Goal: Check status: Check status

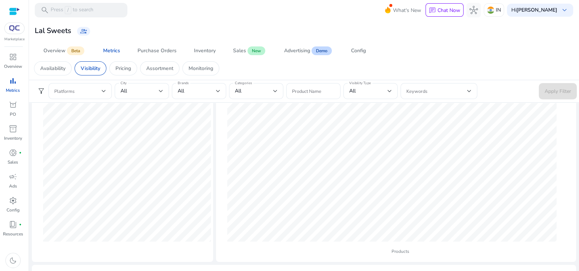
scroll to position [105, 0]
click at [94, 92] on span at bounding box center [77, 91] width 47 height 8
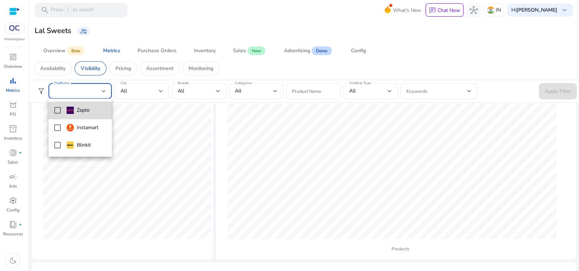
click at [54, 108] on mat-pseudo-checkbox at bounding box center [57, 110] width 7 height 7
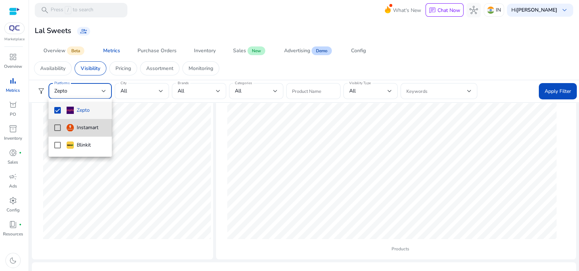
click at [58, 124] on mat-pseudo-checkbox at bounding box center [57, 127] width 7 height 7
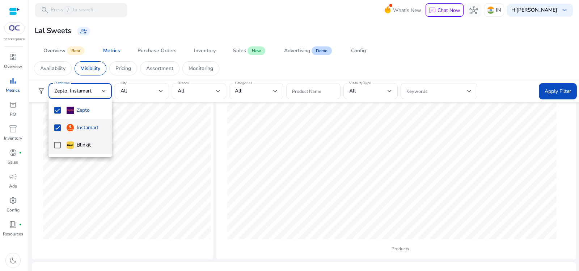
click at [56, 143] on mat-pseudo-checkbox at bounding box center [57, 145] width 7 height 7
click at [545, 95] on div at bounding box center [289, 135] width 579 height 271
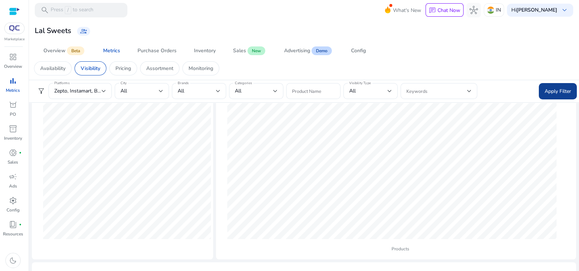
click at [553, 92] on span "Apply Filter" at bounding box center [558, 91] width 26 height 8
click at [99, 89] on span "Zepto, Instamart, Blinkit" at bounding box center [81, 90] width 54 height 7
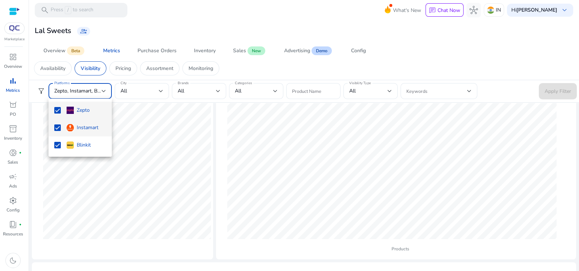
click at [57, 123] on mat-option "Instamart" at bounding box center [80, 127] width 63 height 17
click at [56, 109] on mat-pseudo-checkbox at bounding box center [57, 110] width 7 height 7
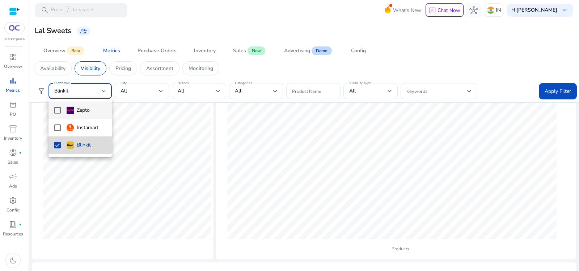
click at [53, 144] on mat-option "Blinkit" at bounding box center [80, 144] width 63 height 17
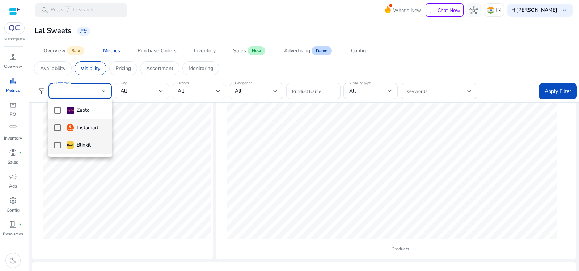
click at [57, 129] on mat-pseudo-checkbox at bounding box center [57, 127] width 7 height 7
click at [561, 84] on div at bounding box center [289, 135] width 579 height 271
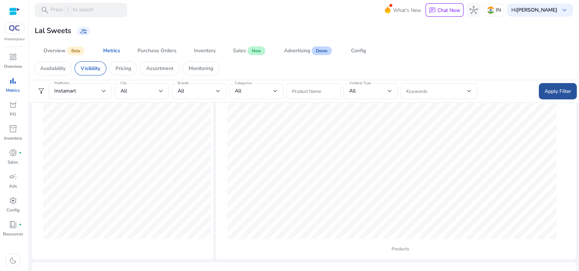
click at [561, 88] on span "Apply Filter" at bounding box center [558, 91] width 26 height 8
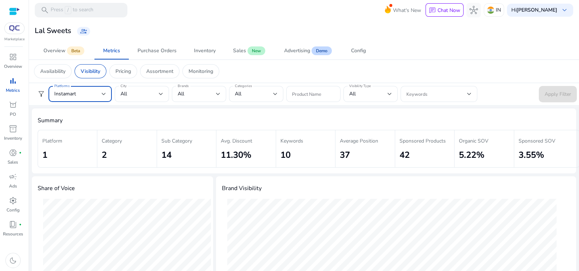
click at [103, 92] on div at bounding box center [104, 93] width 4 height 3
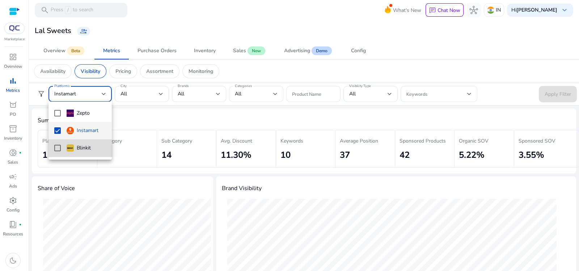
click at [58, 152] on mat-option "Blinkit" at bounding box center [80, 147] width 63 height 17
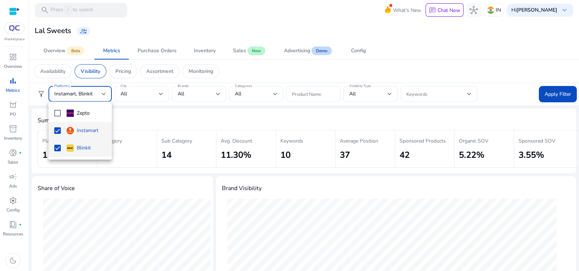
click at [58, 137] on mat-option "Instamart" at bounding box center [80, 130] width 63 height 17
click at [564, 91] on div at bounding box center [289, 135] width 579 height 271
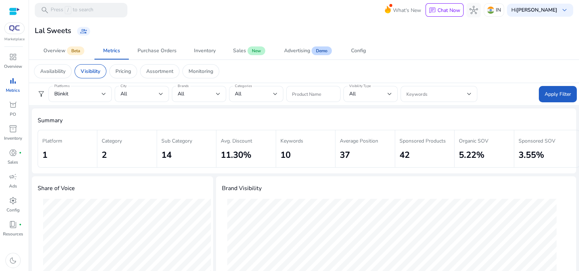
click at [564, 91] on span "Apply Filter" at bounding box center [558, 94] width 26 height 8
